Goal: Answer question/provide support

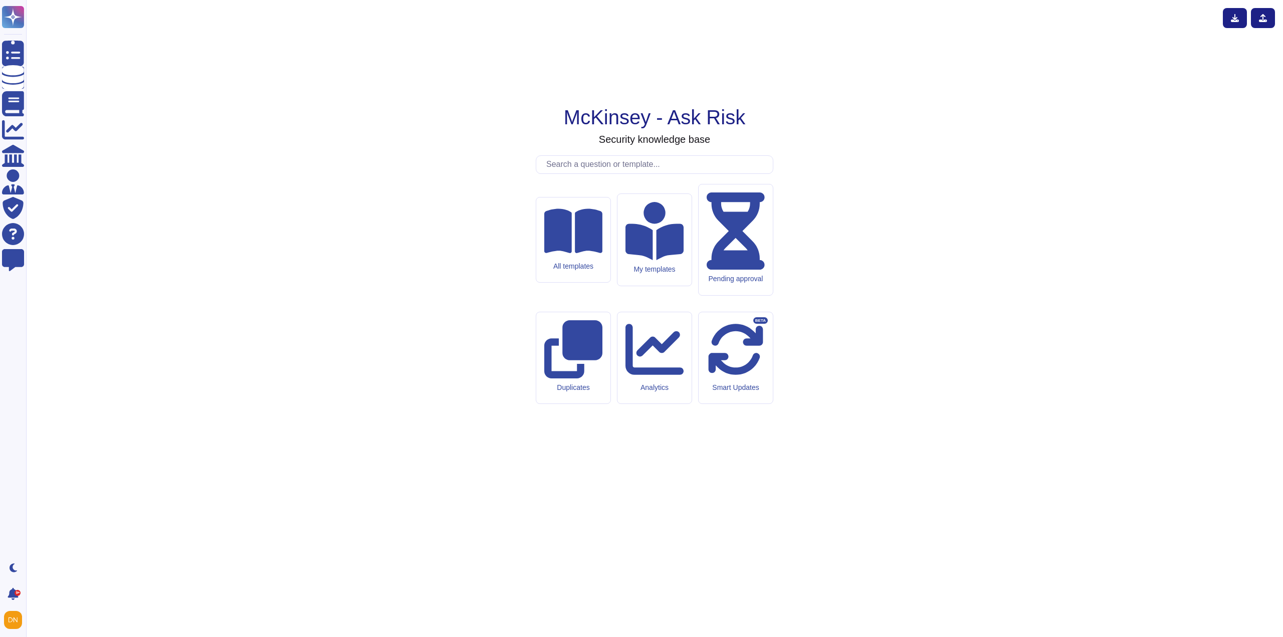
click at [589, 173] on input "text" at bounding box center [656, 165] width 231 height 18
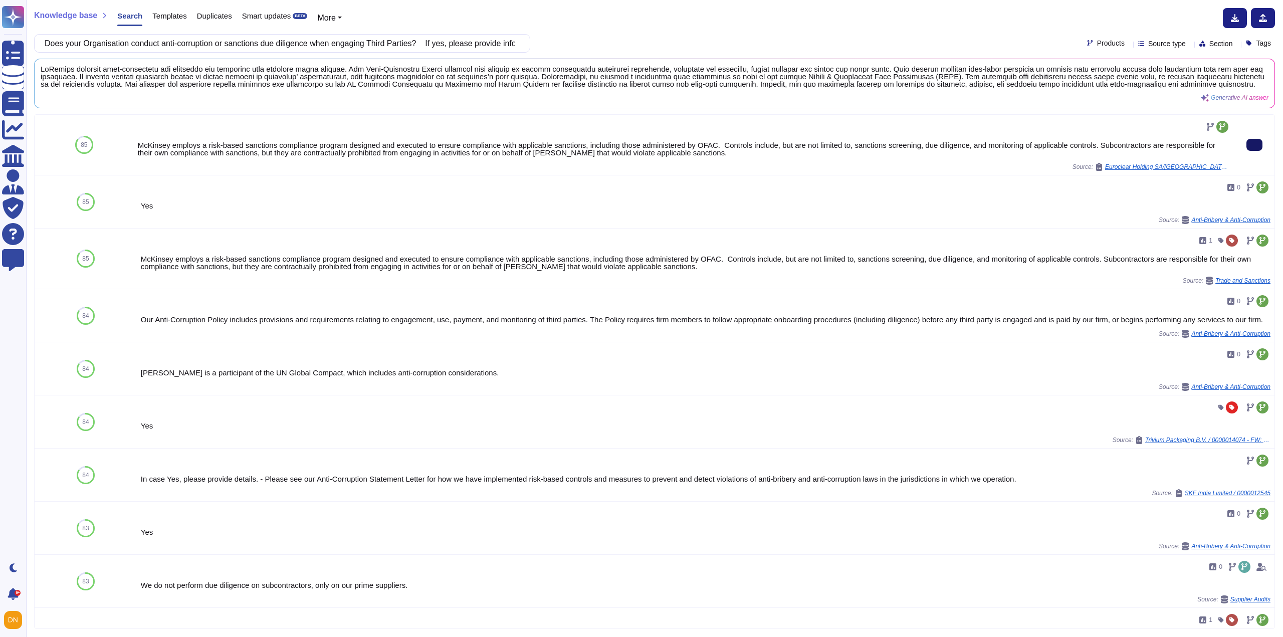
click at [1254, 145] on icon at bounding box center [1254, 145] width 0 height 0
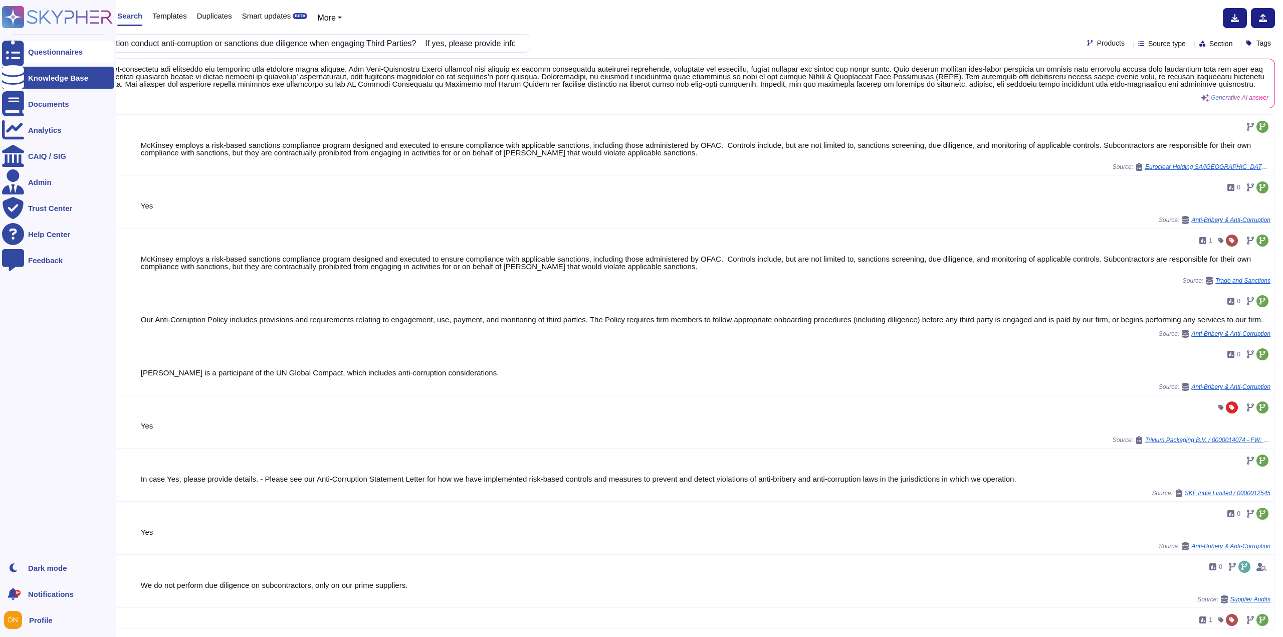
click at [6, 56] on div at bounding box center [13, 52] width 22 height 22
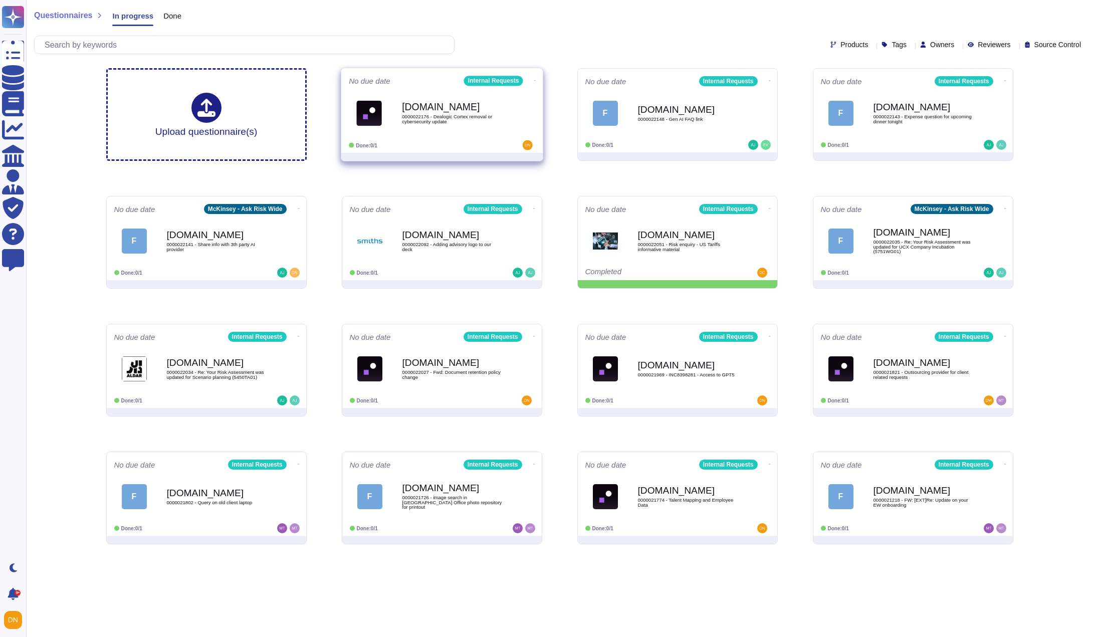
click at [448, 101] on div "[DOMAIN_NAME] 0000022176 - Dealogic Cortex removal or cybersecurity update" at bounding box center [452, 113] width 101 height 41
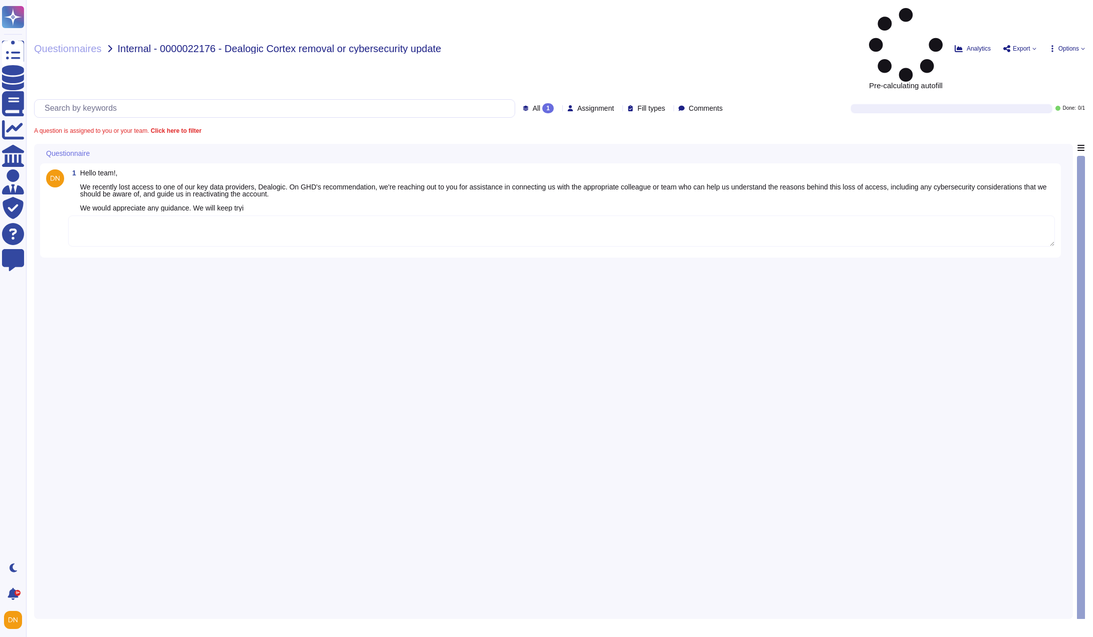
click at [415, 215] on textarea at bounding box center [561, 230] width 987 height 31
